Goal: Navigation & Orientation: Find specific page/section

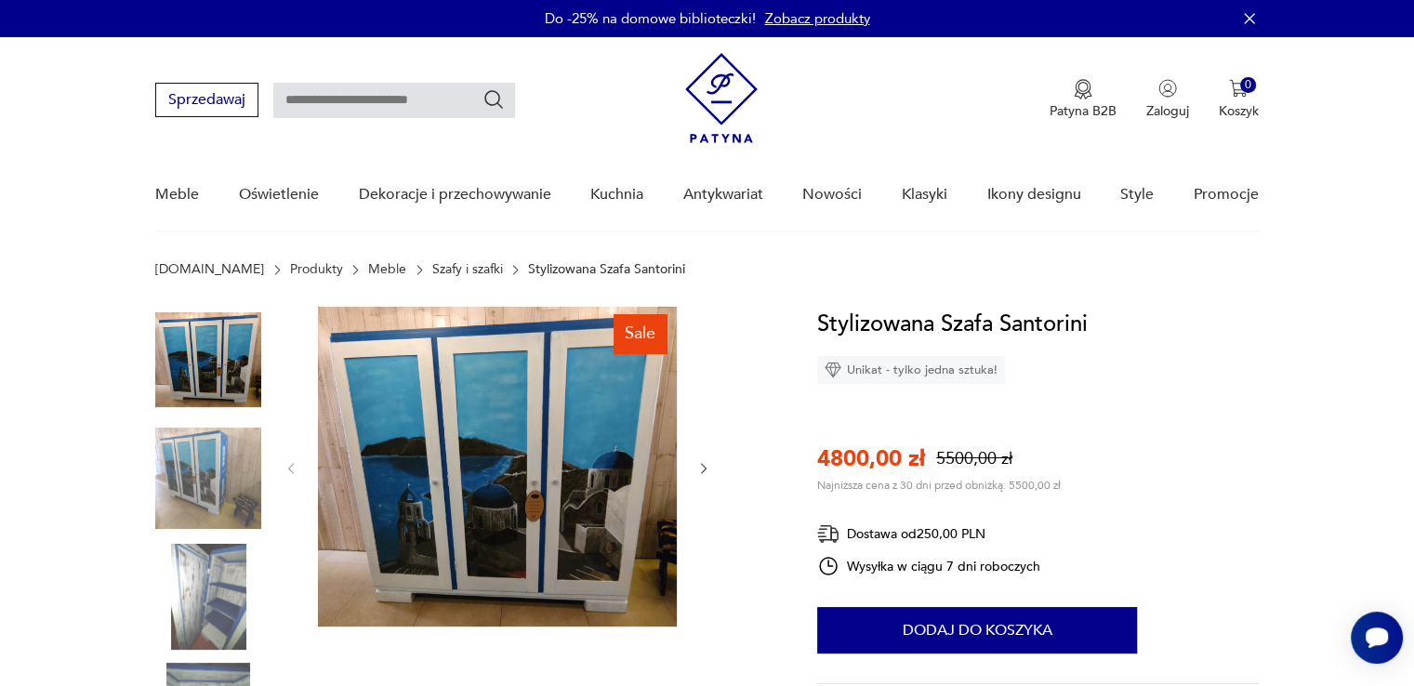
click at [432, 264] on link "Szafy i szafki" at bounding box center [467, 269] width 71 height 15
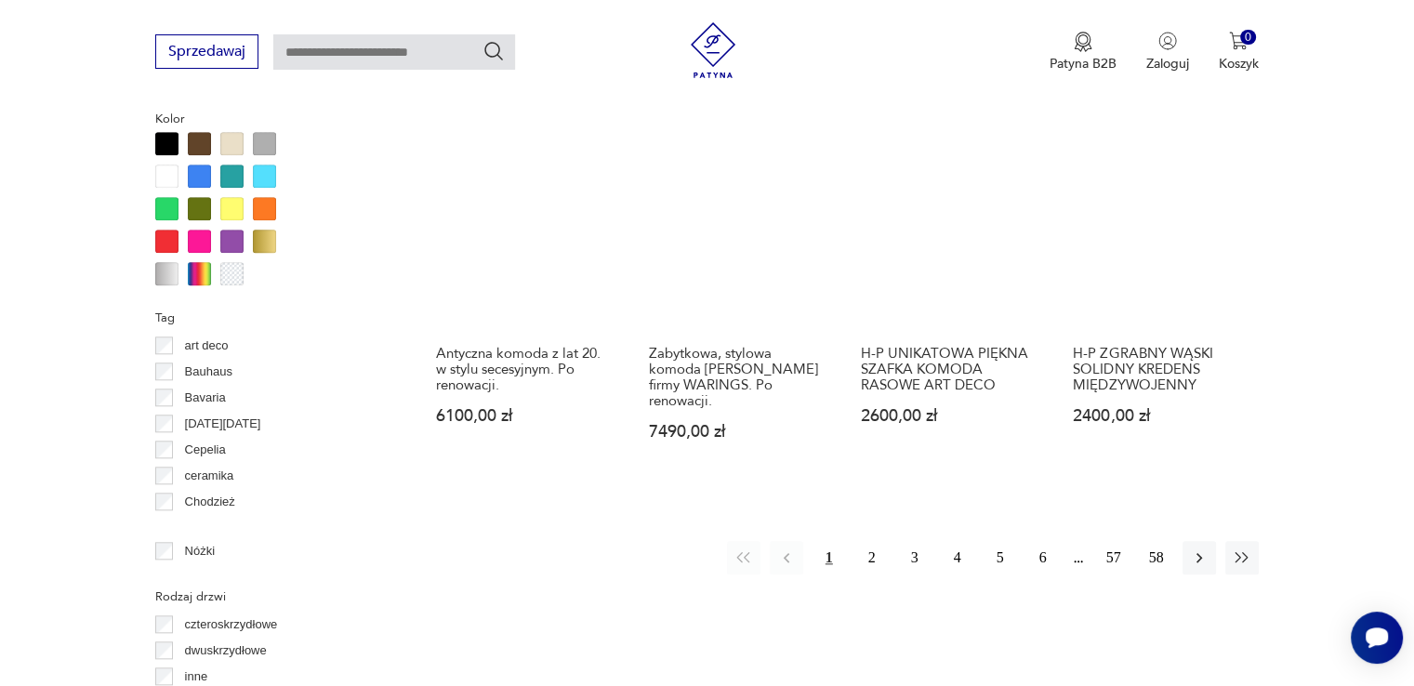
scroll to position [1793, 0]
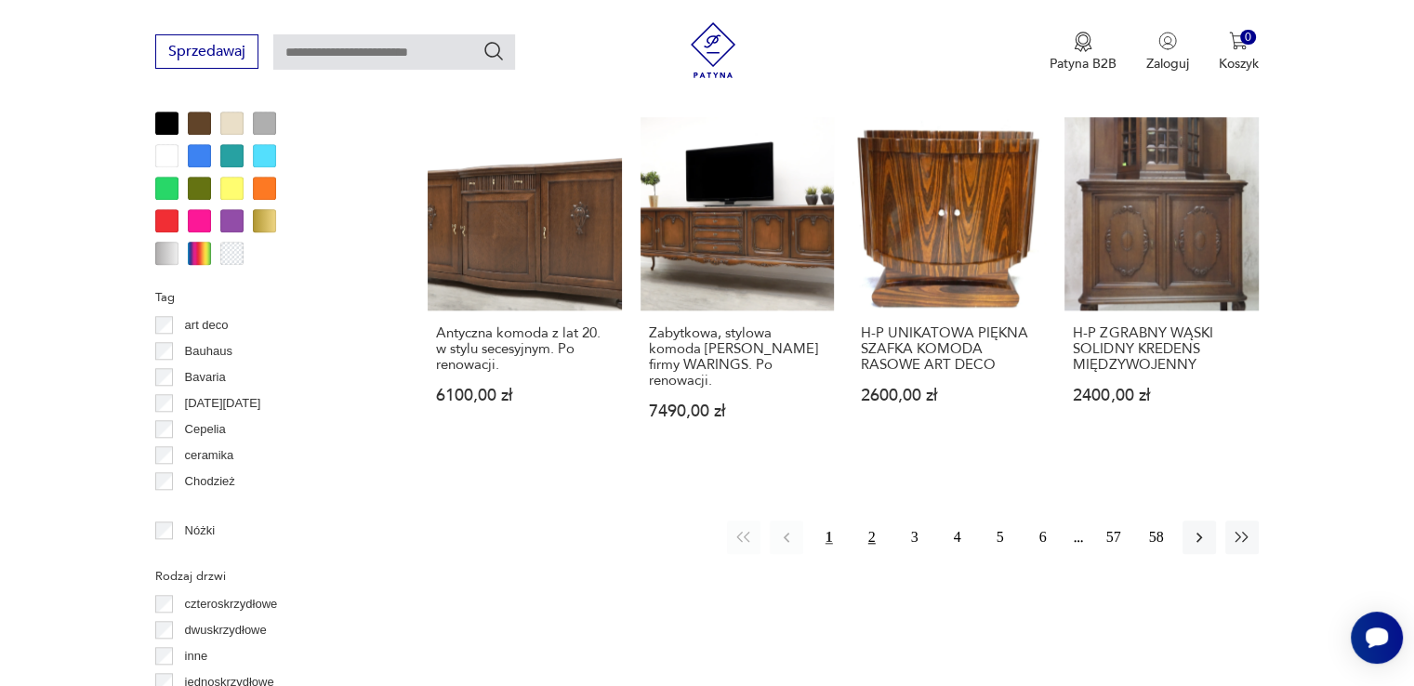
click at [869, 520] on button "2" at bounding box center [871, 536] width 33 height 33
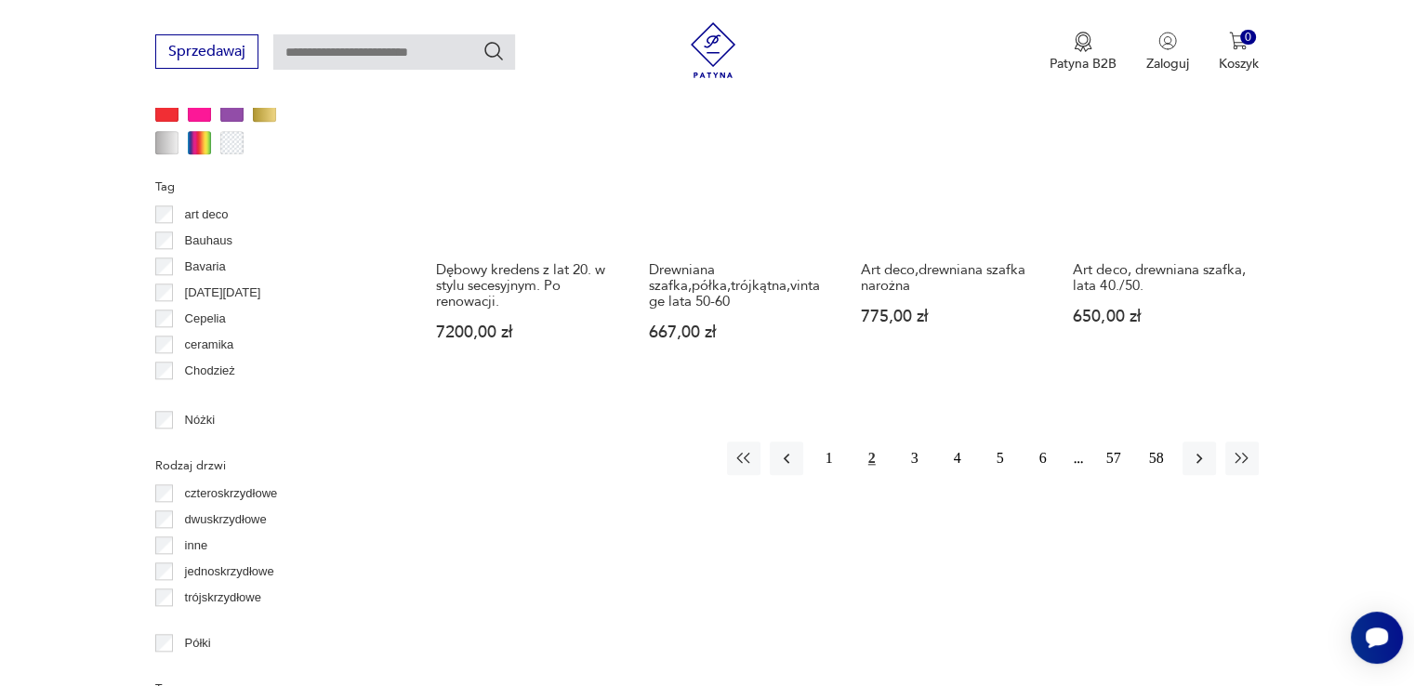
scroll to position [1980, 0]
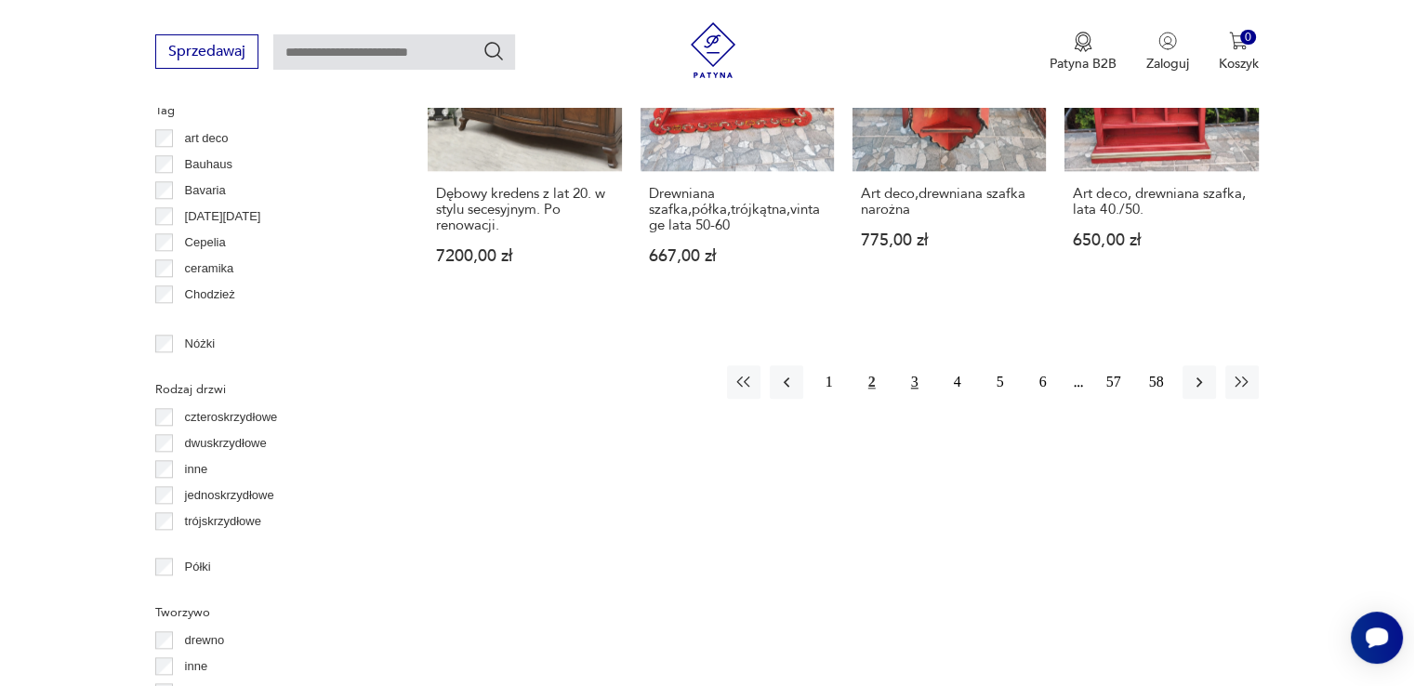
click at [901, 365] on button "3" at bounding box center [914, 381] width 33 height 33
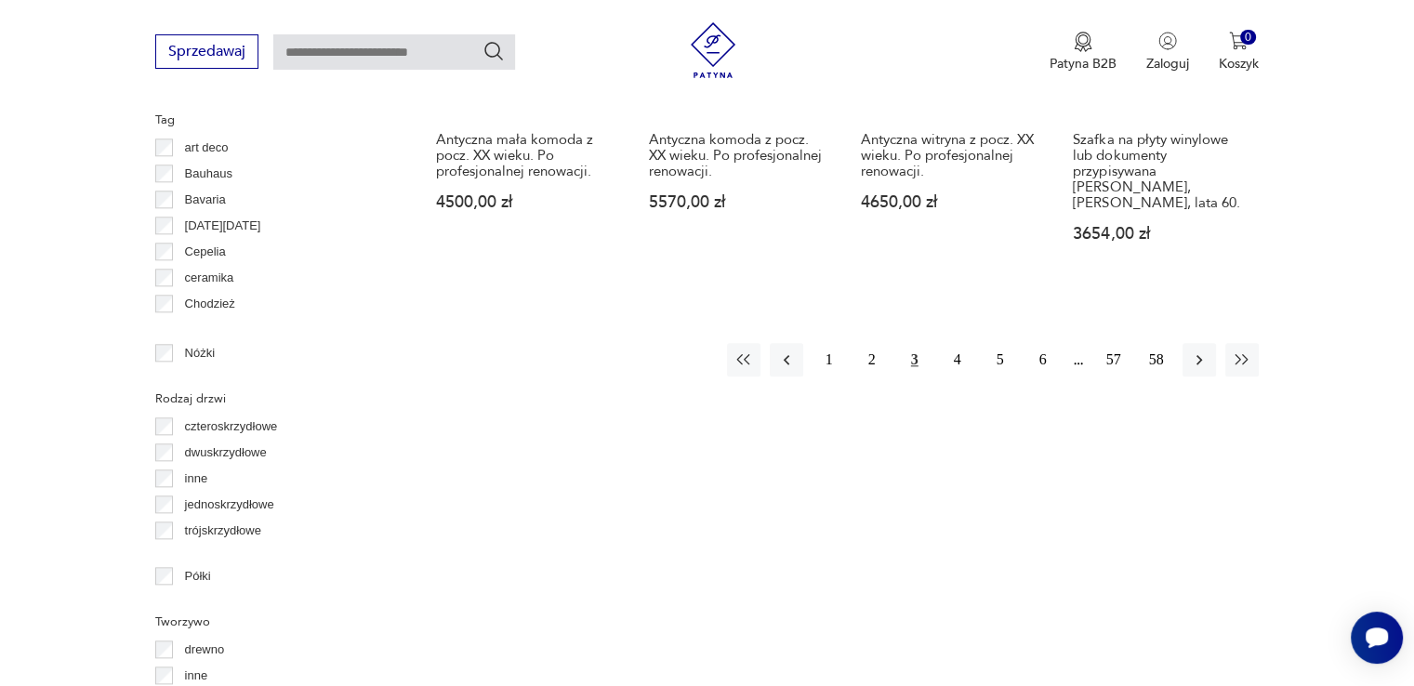
scroll to position [1980, 0]
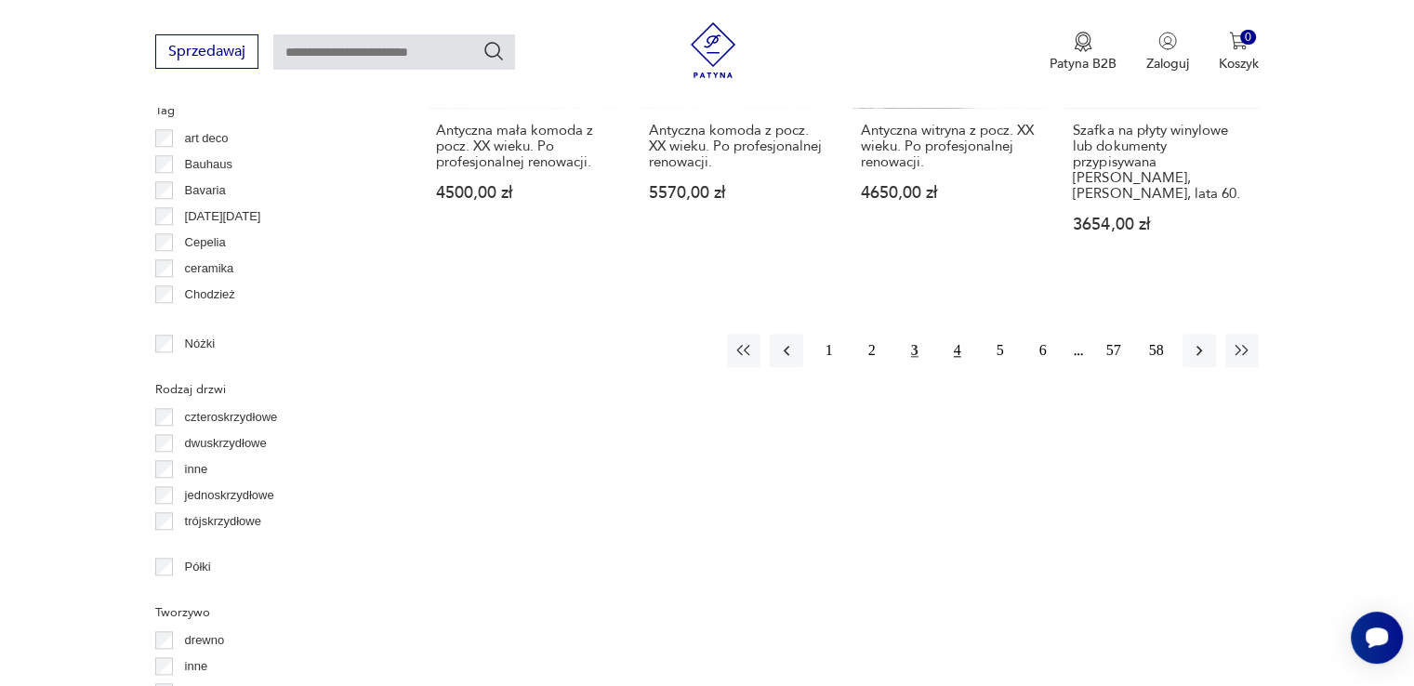
click at [955, 334] on button "4" at bounding box center [957, 350] width 33 height 33
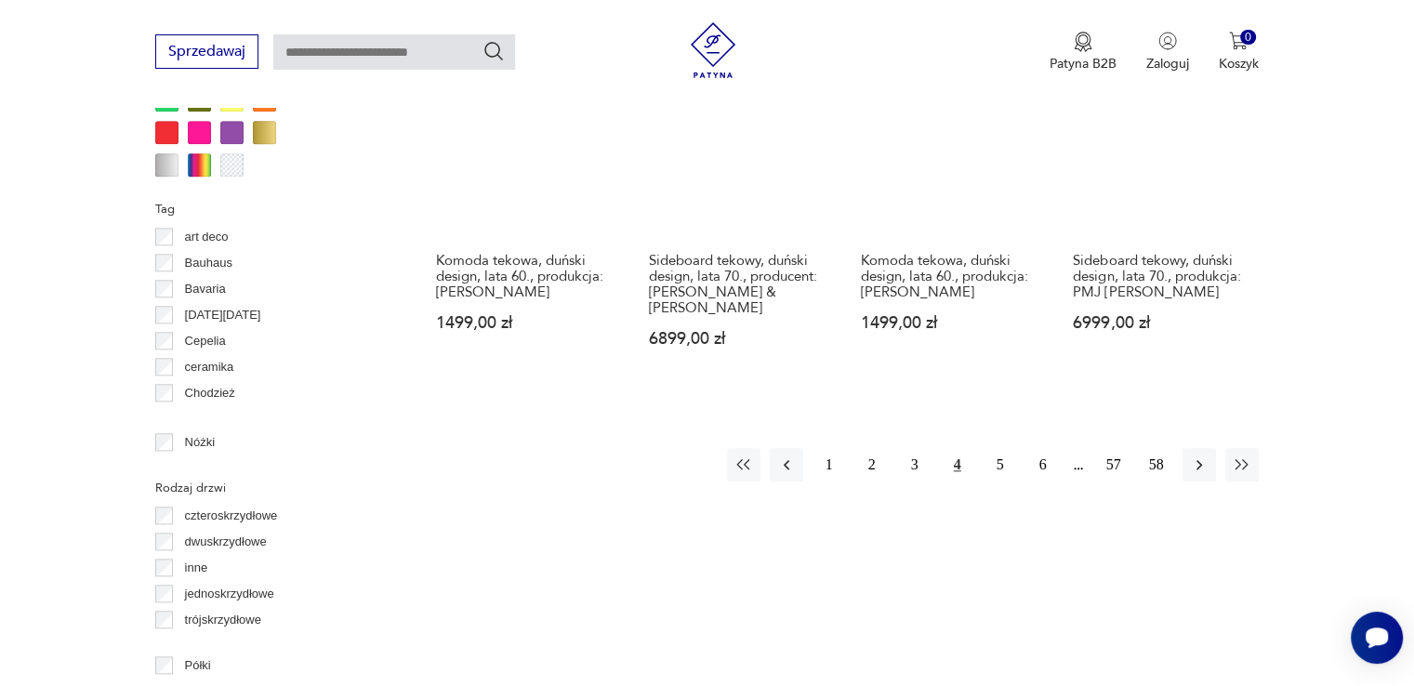
scroll to position [1887, 0]
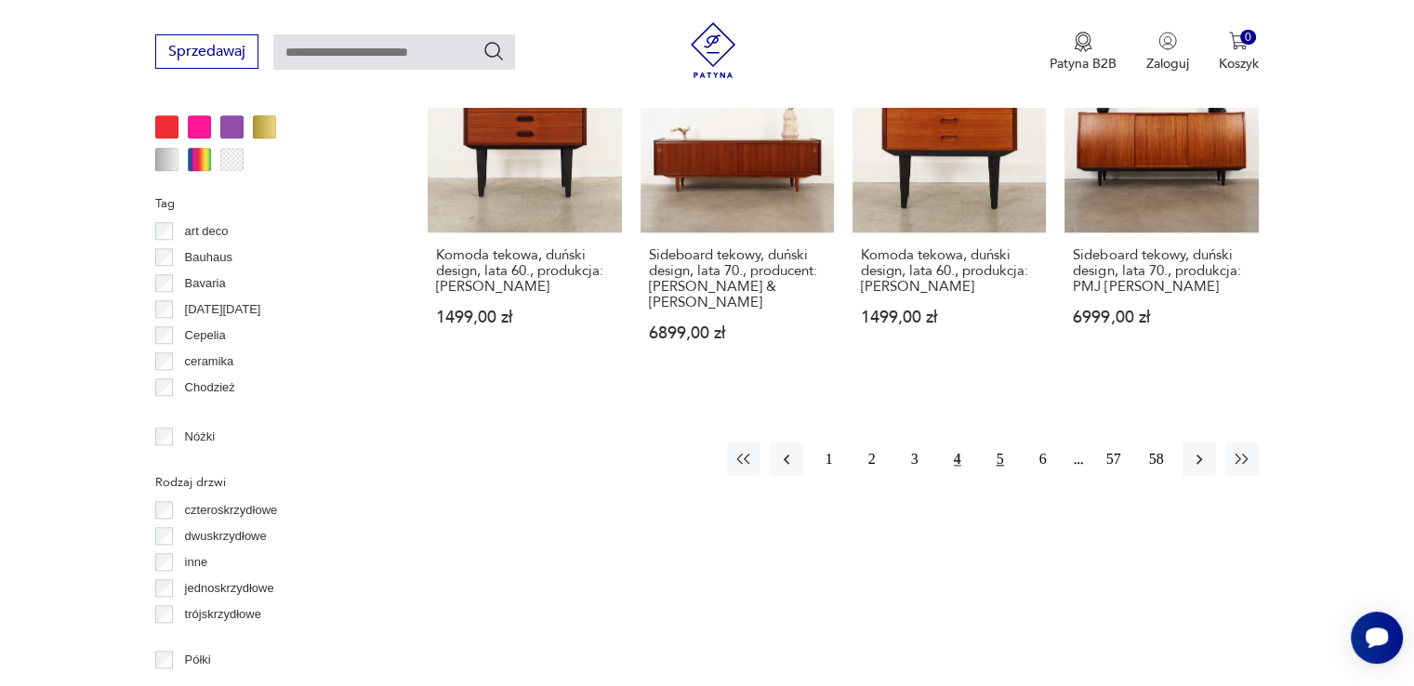
click at [994, 442] on button "5" at bounding box center [999, 458] width 33 height 33
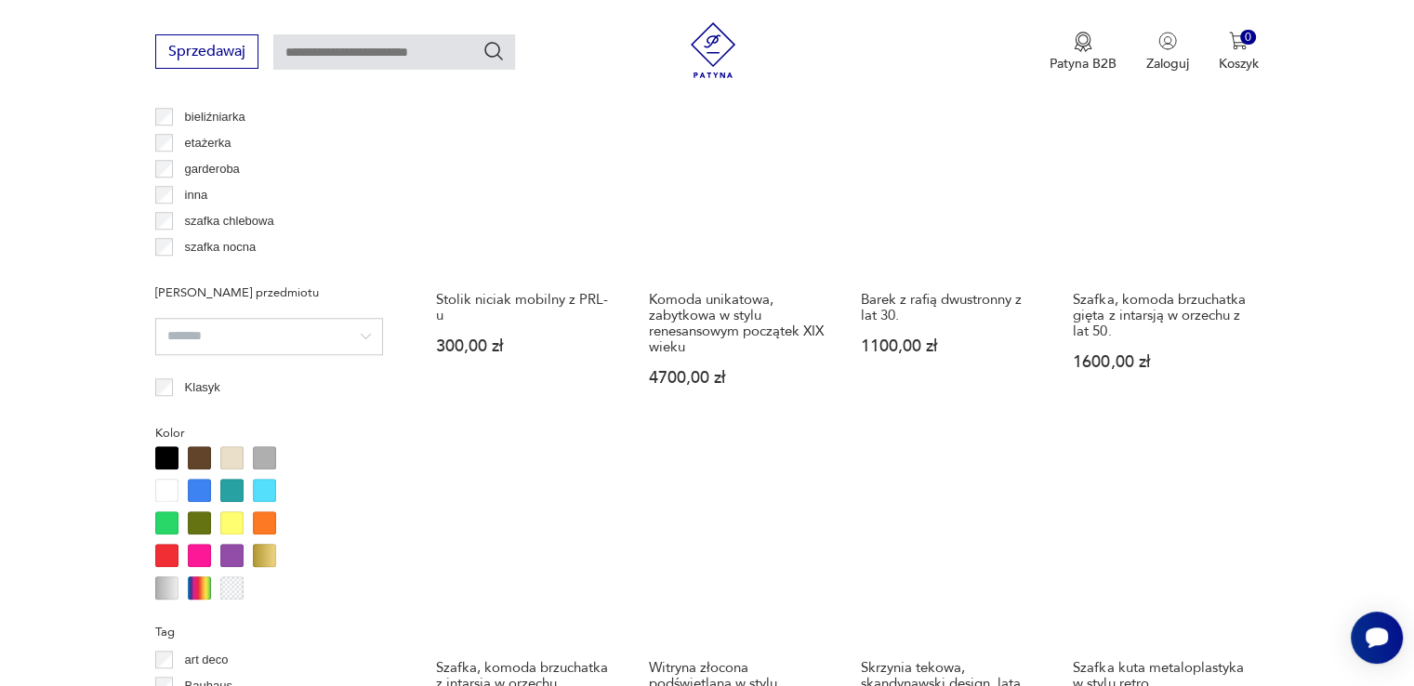
scroll to position [1701, 0]
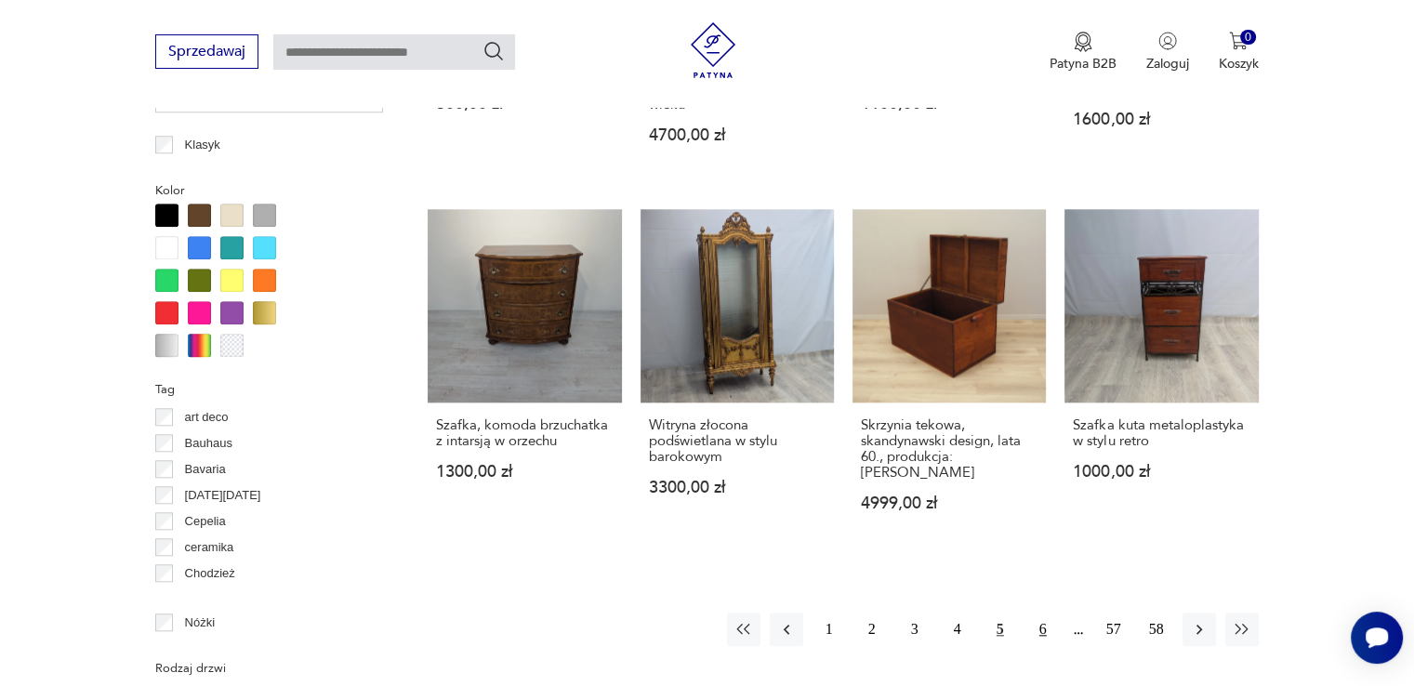
click at [1040, 614] on button "6" at bounding box center [1042, 628] width 33 height 33
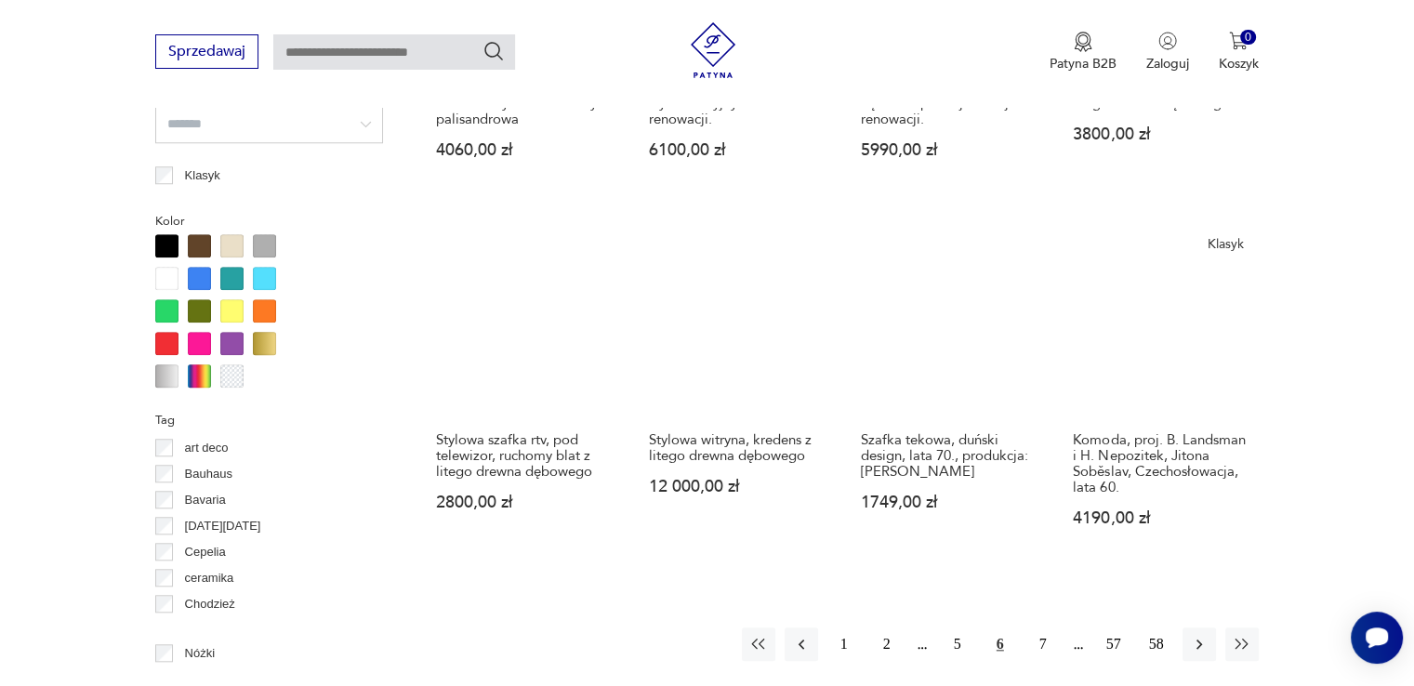
scroll to position [1701, 0]
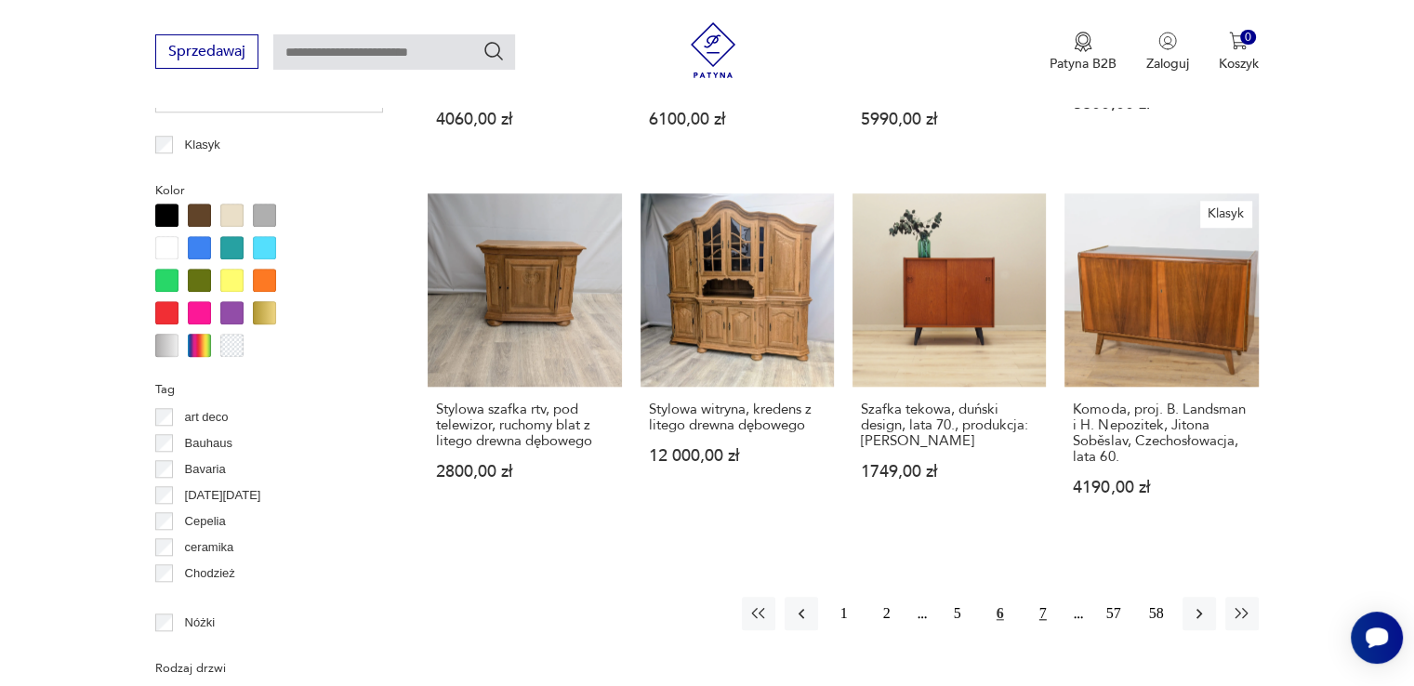
click at [1041, 615] on button "7" at bounding box center [1042, 613] width 33 height 33
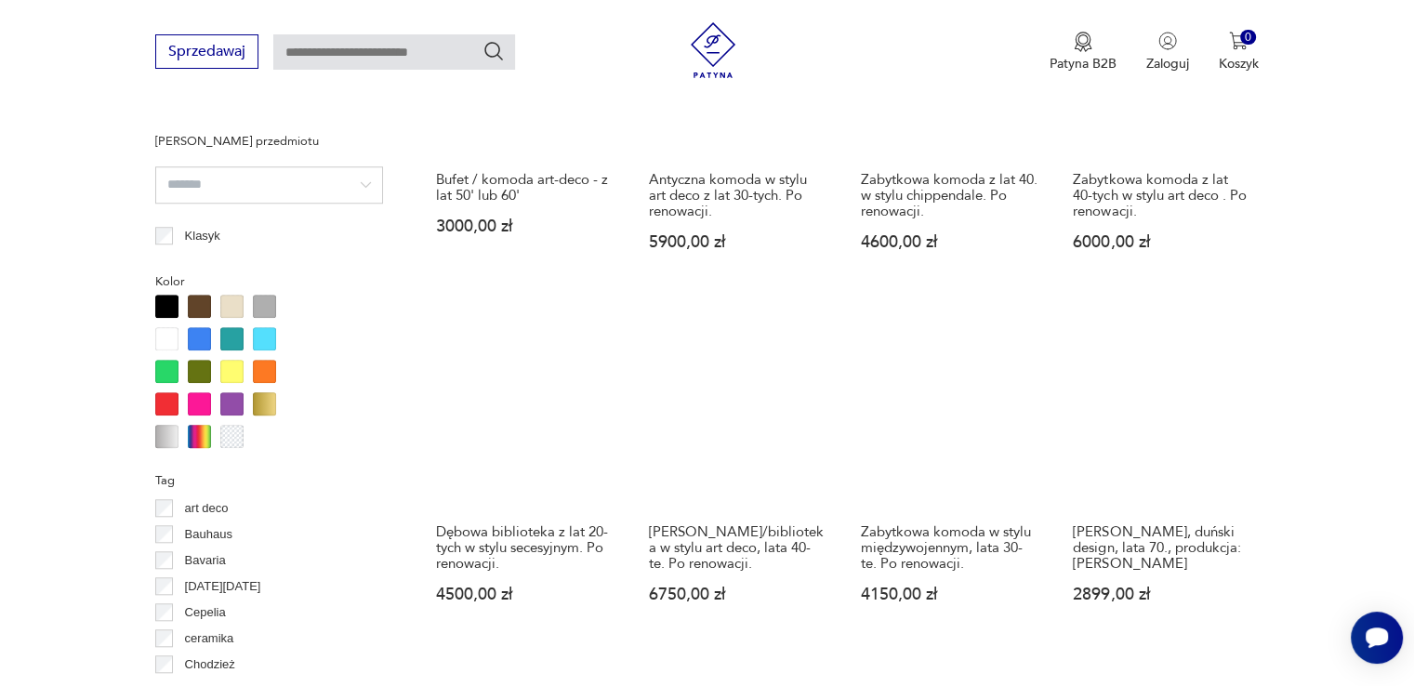
scroll to position [1701, 0]
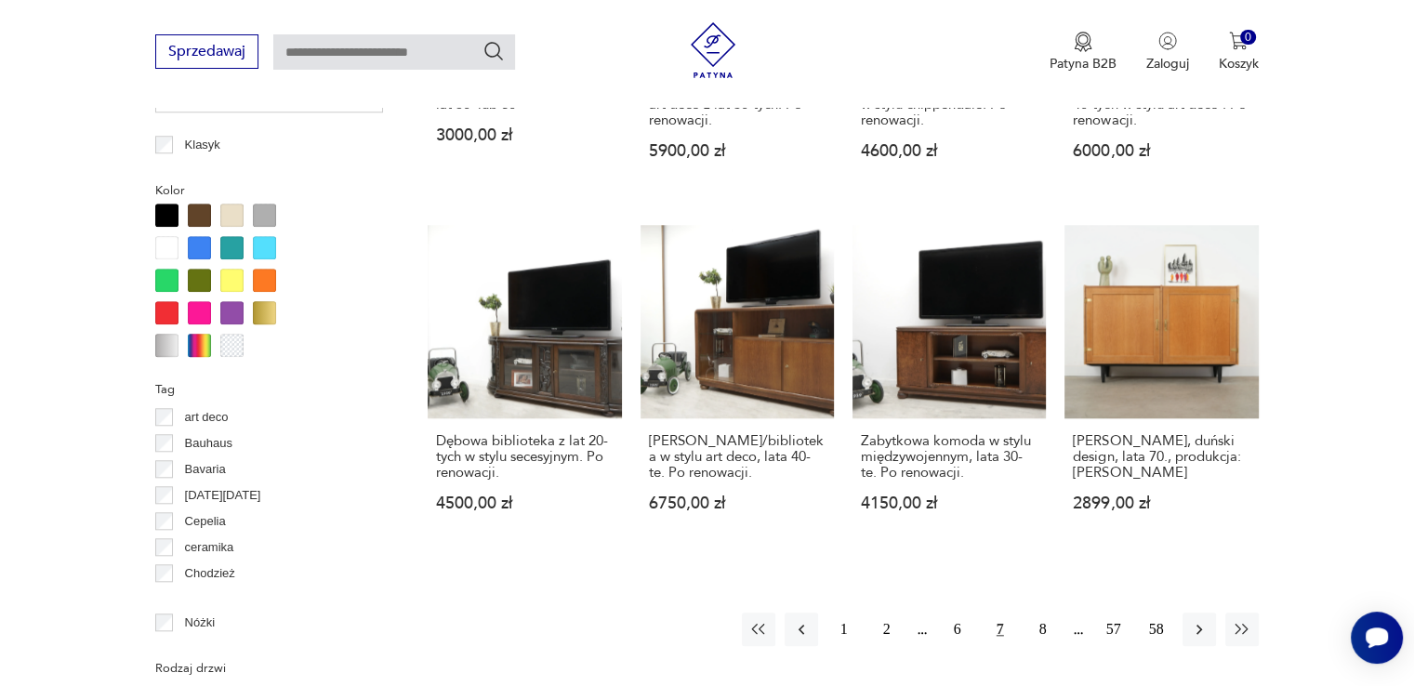
click at [1335, 280] on section "Filtruj produkty Cena MIN MAX OK Promocja Datowanie OK Kraj pochodzenia Dania (…" at bounding box center [707, 153] width 1414 height 2163
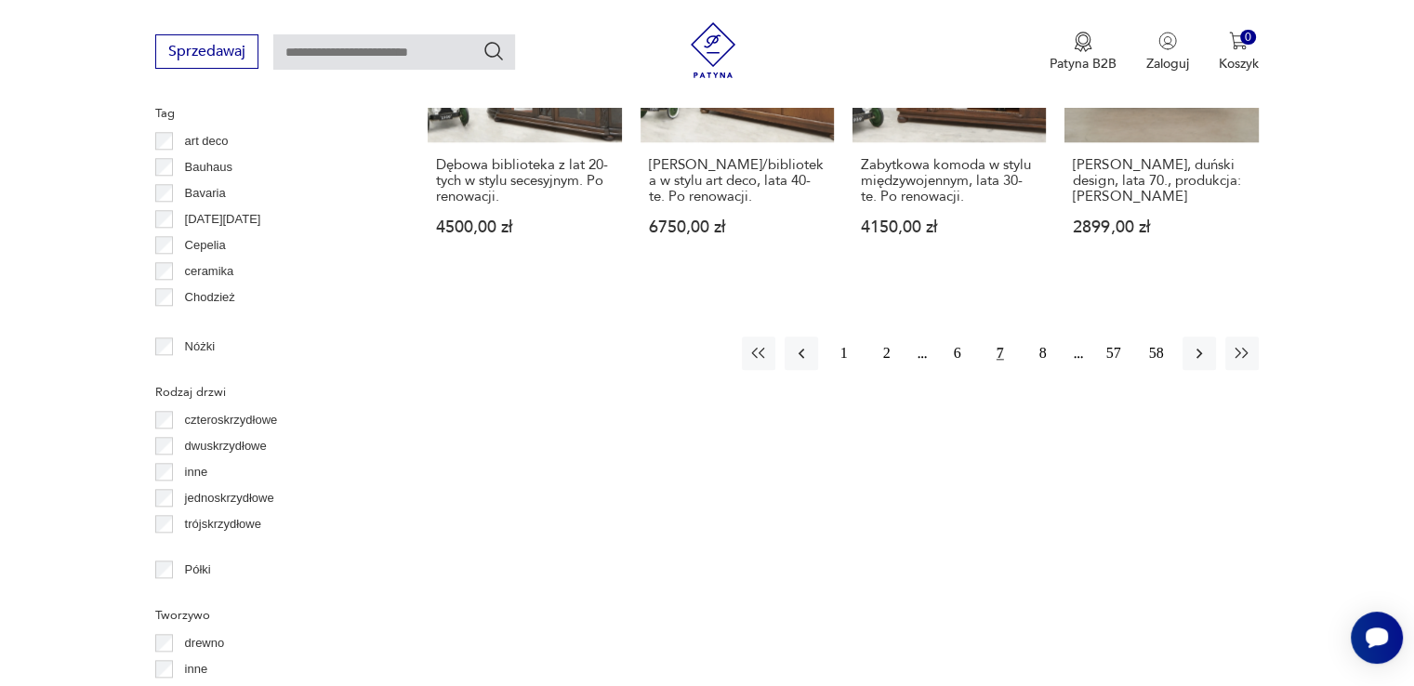
scroll to position [1980, 0]
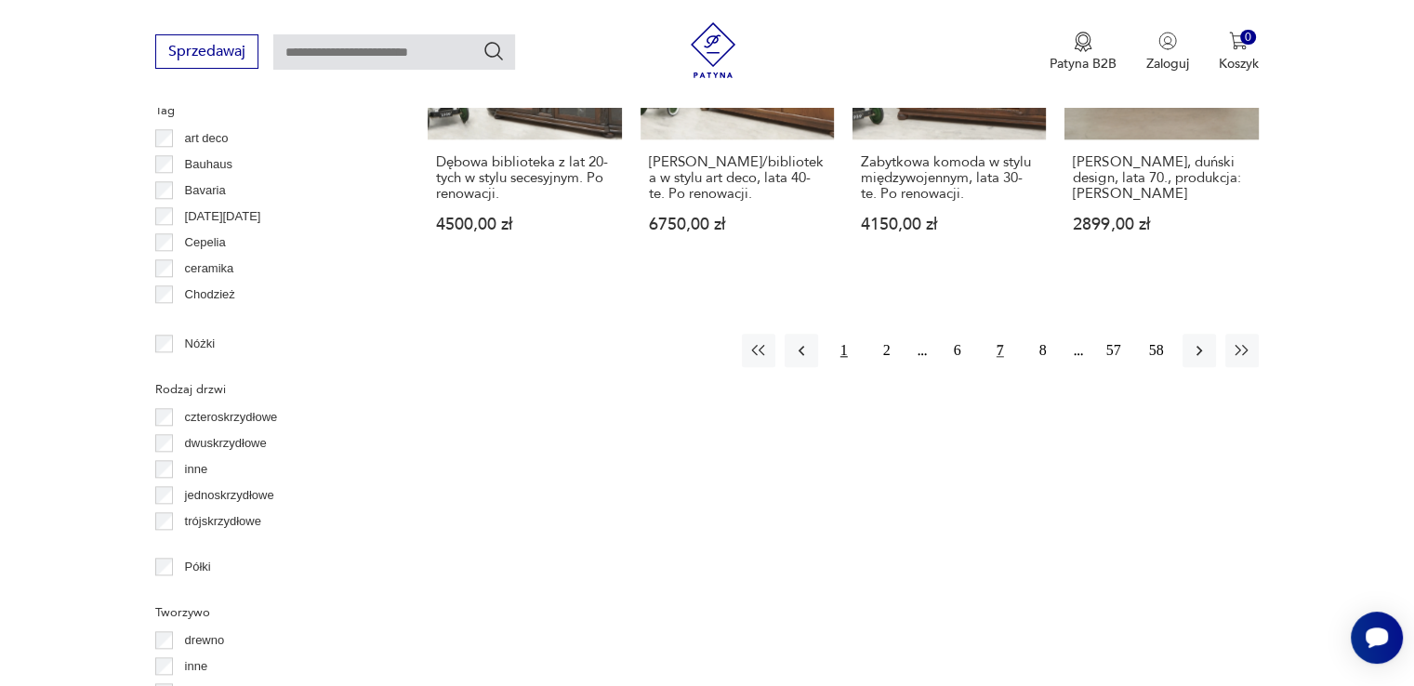
click at [855, 348] on button "1" at bounding box center [843, 350] width 33 height 33
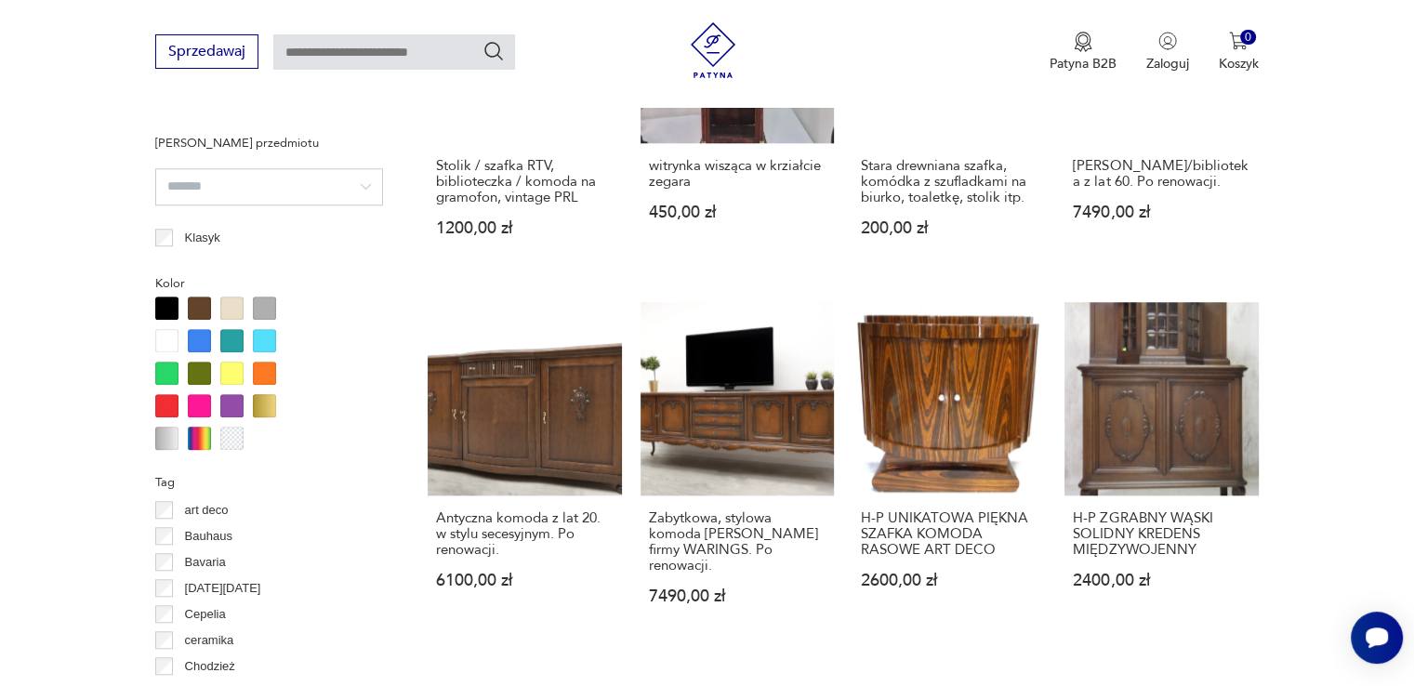
scroll to position [1980, 0]
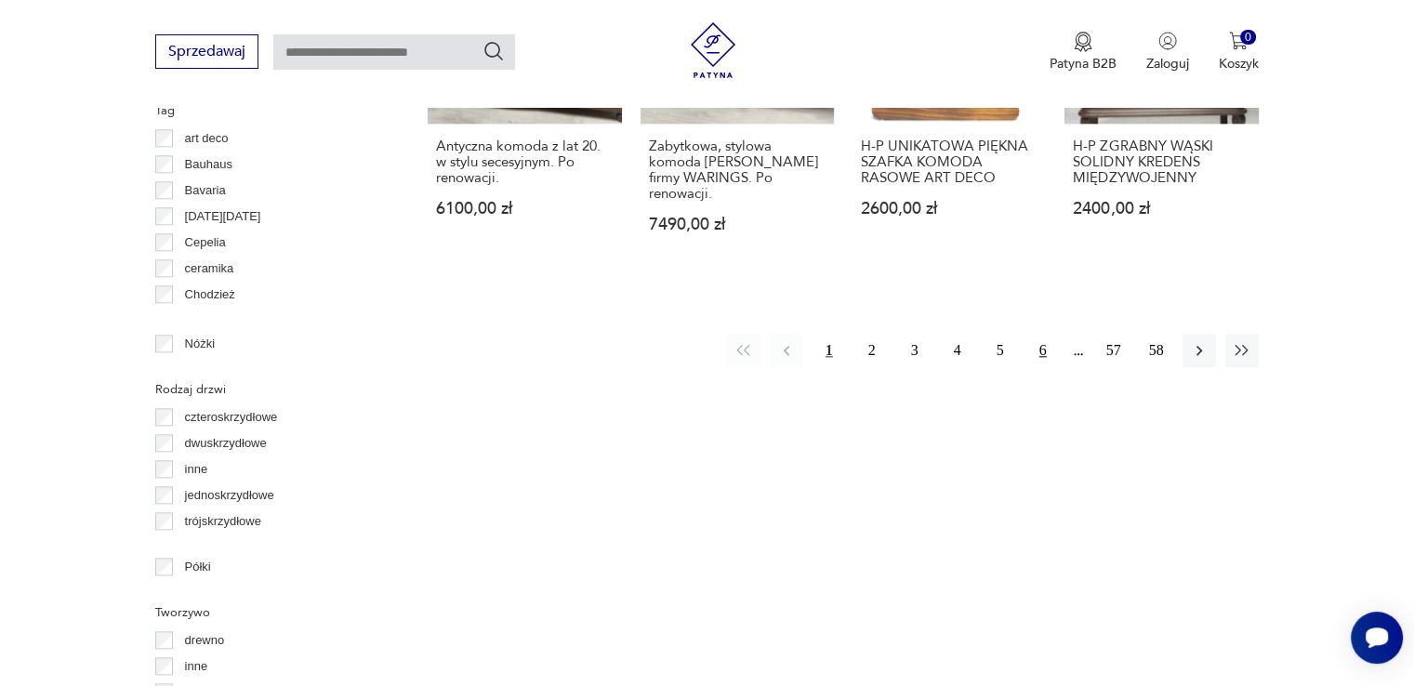
click at [1030, 334] on button "6" at bounding box center [1042, 350] width 33 height 33
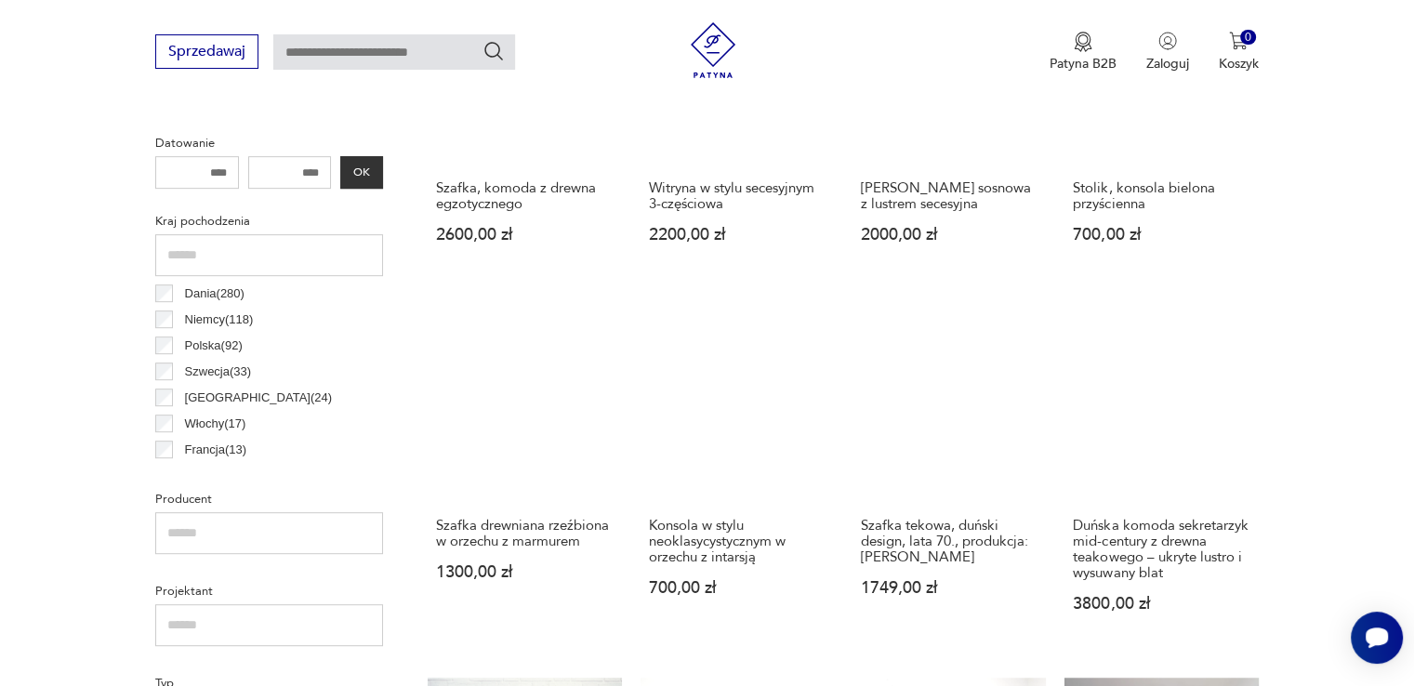
scroll to position [400, 0]
